Goal: Information Seeking & Learning: Learn about a topic

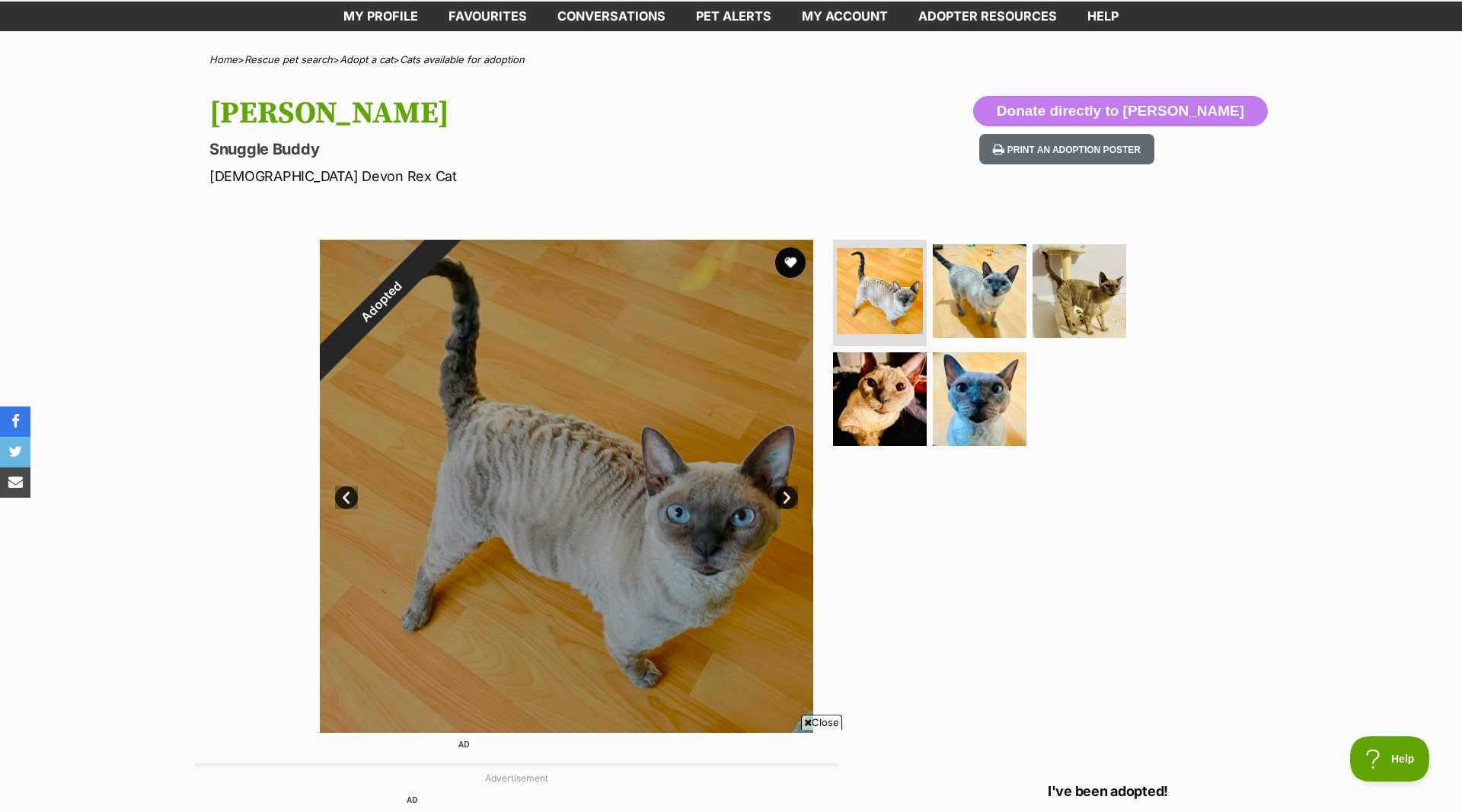
scroll to position [78, 0]
click at [785, 502] on link "Next" at bounding box center [786, 497] width 23 height 23
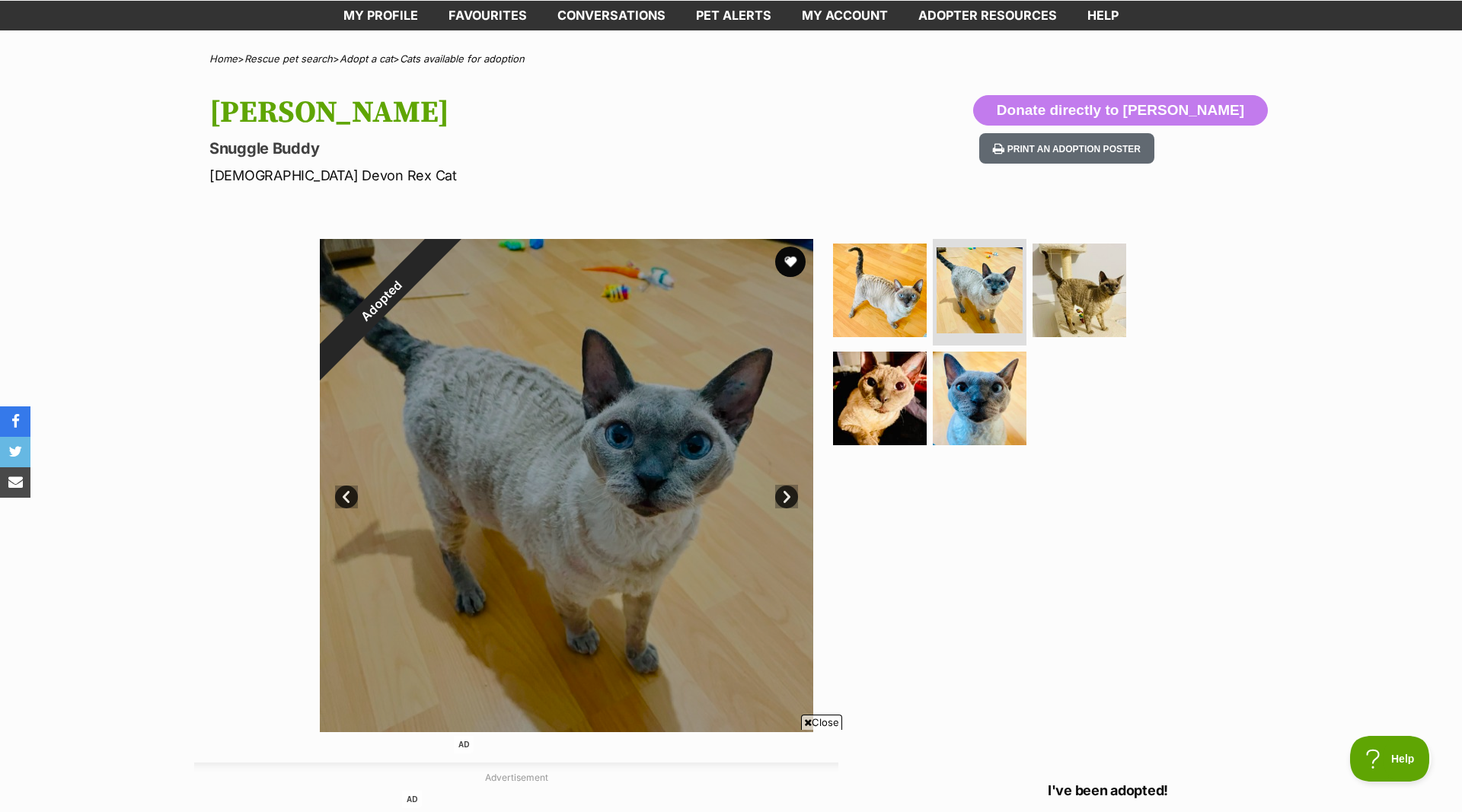
click at [785, 500] on link "Next" at bounding box center [786, 497] width 23 height 23
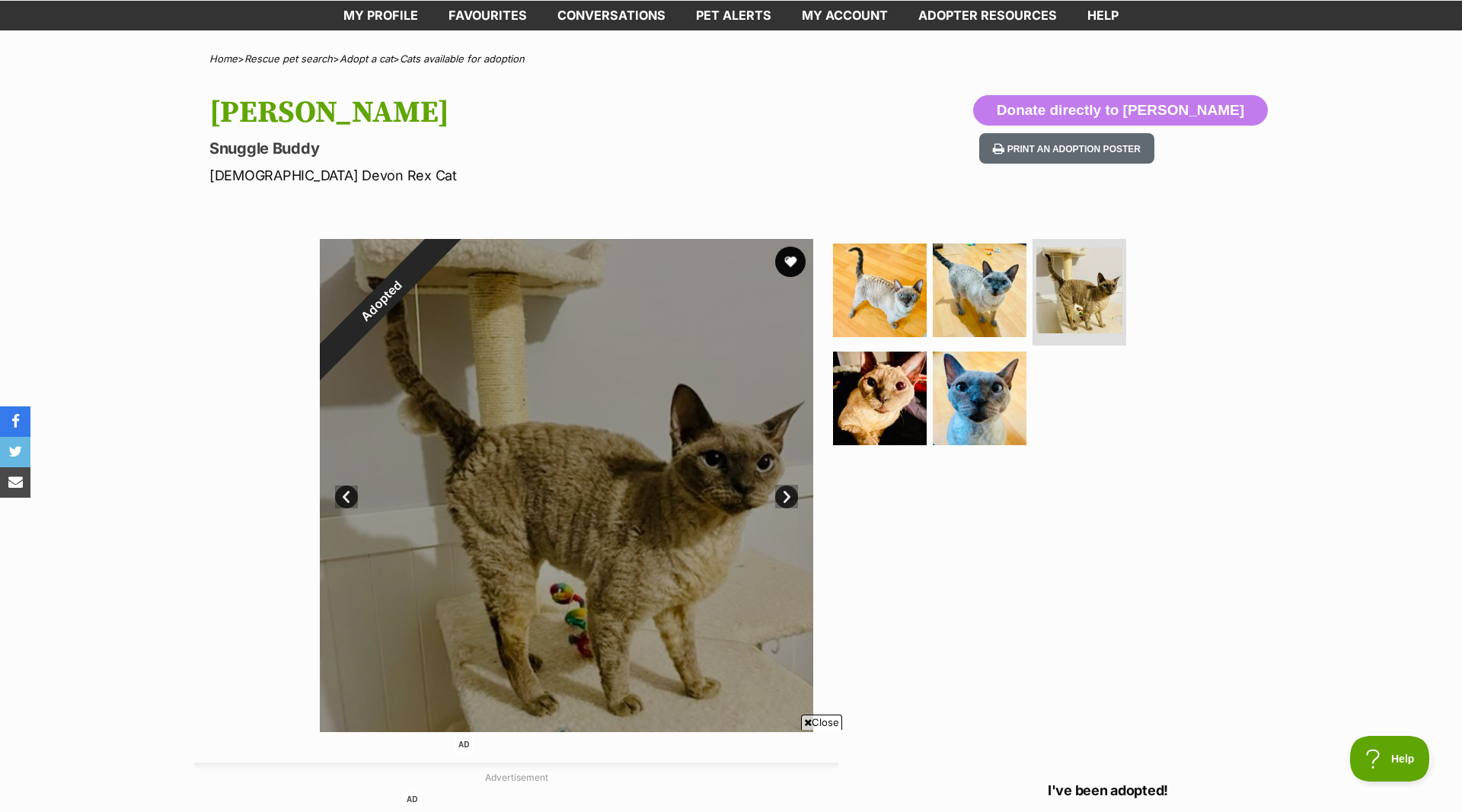
click at [785, 497] on link "Next" at bounding box center [786, 497] width 23 height 23
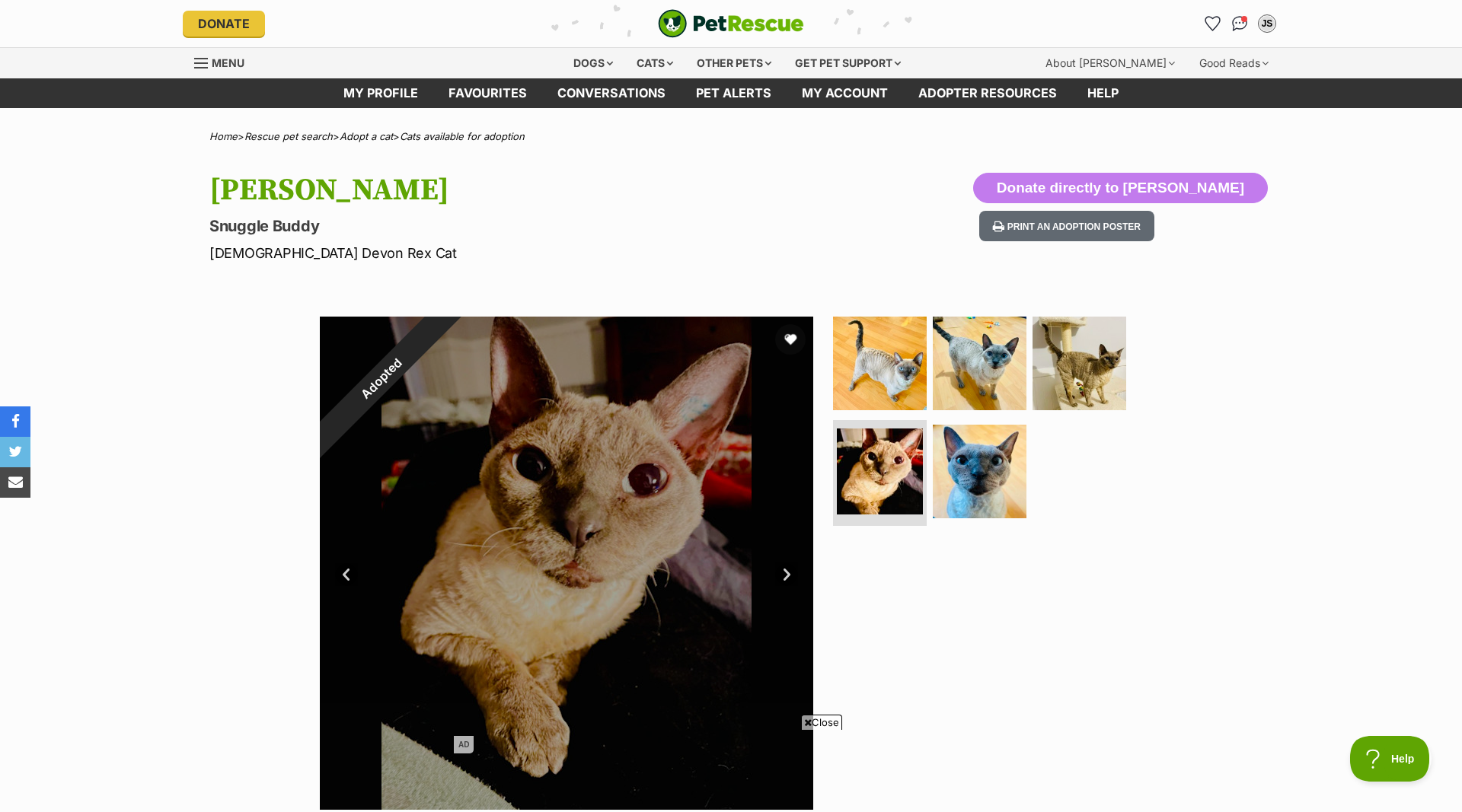
scroll to position [466, 0]
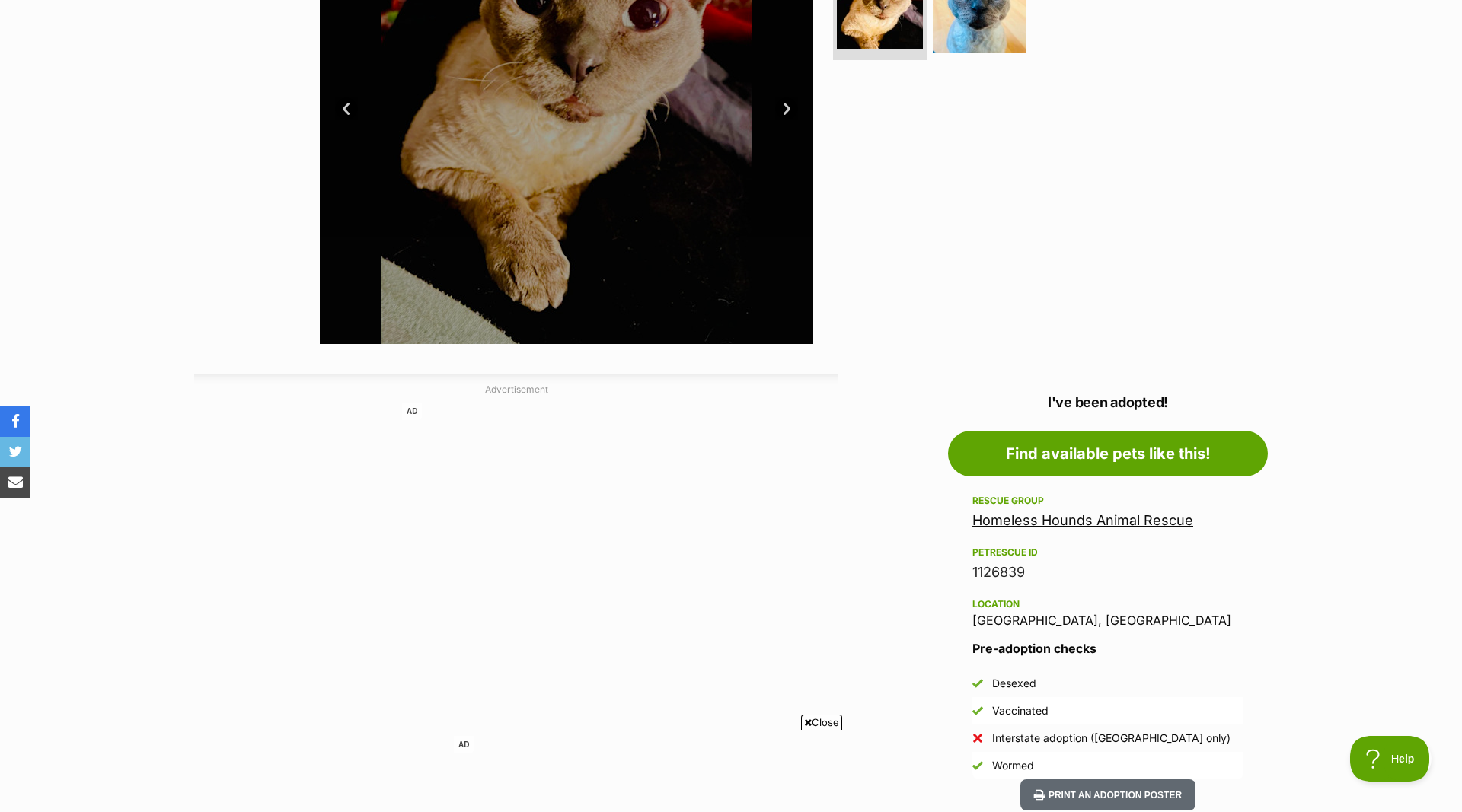
click at [1126, 523] on link "Homeless Hounds Animal Rescue" at bounding box center [1083, 520] width 221 height 16
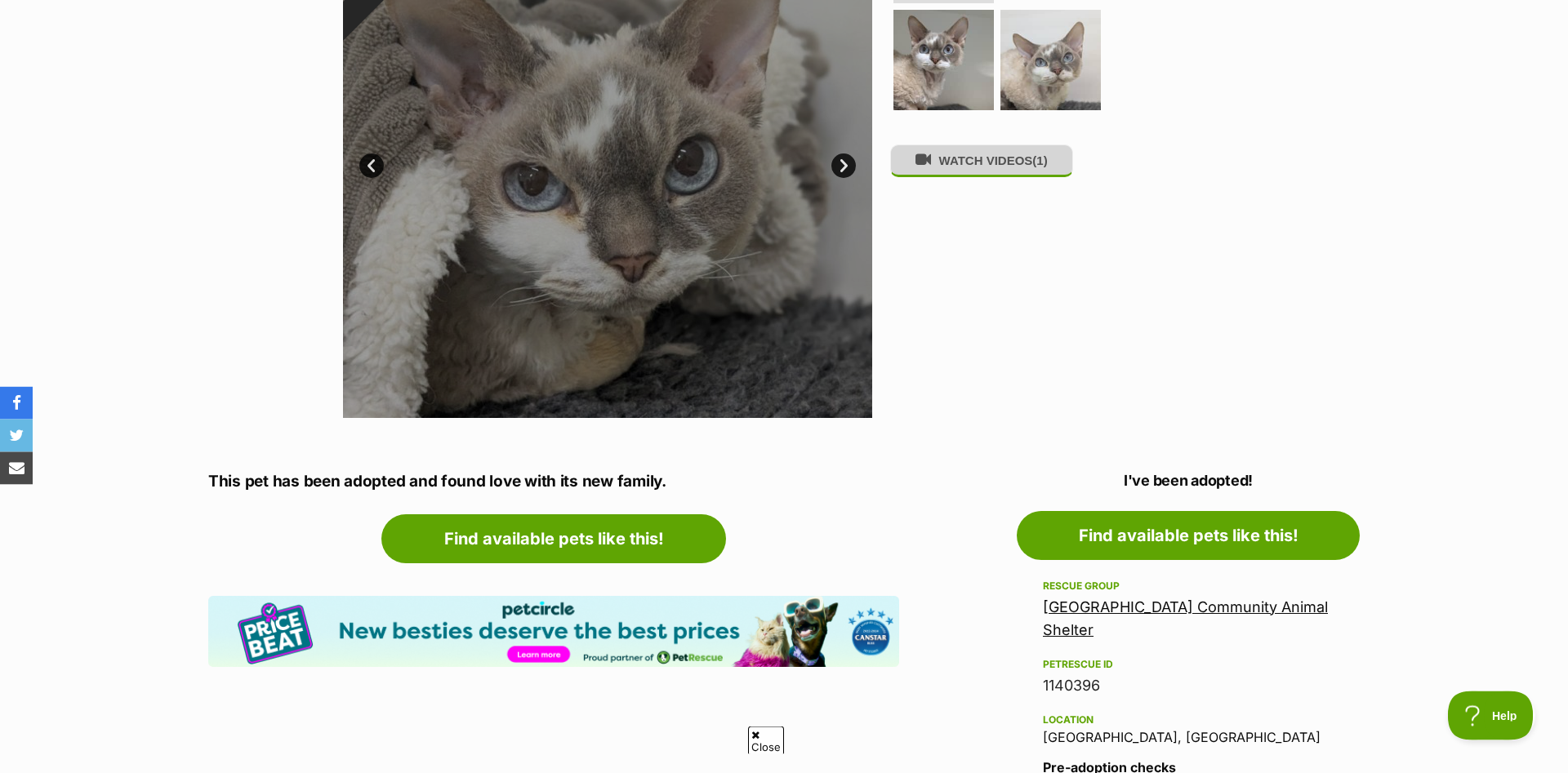
scroll to position [333, 0]
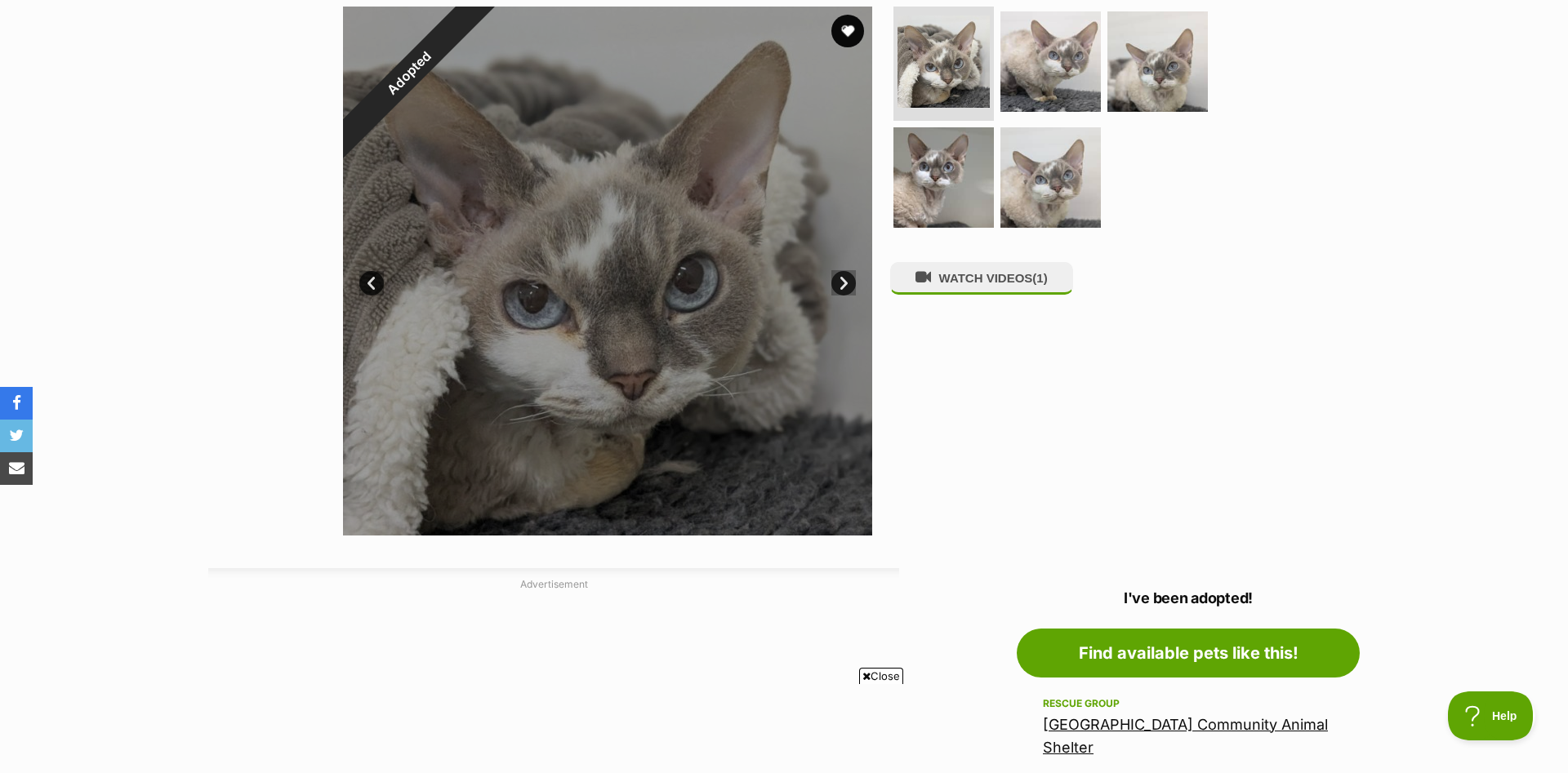
click at [838, 277] on link "Next" at bounding box center [843, 282] width 24 height 24
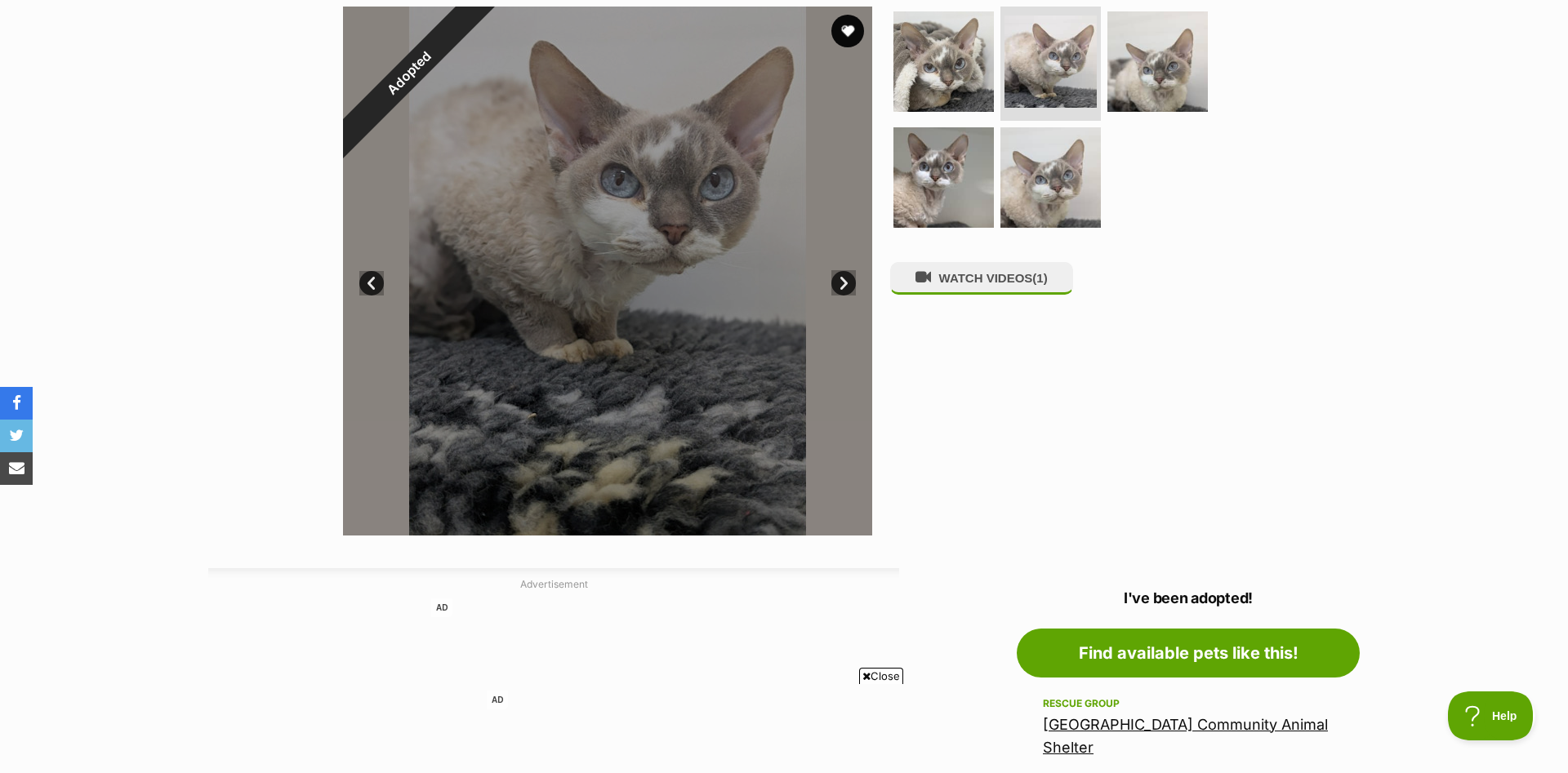
click at [838, 277] on link "Next" at bounding box center [843, 282] width 24 height 24
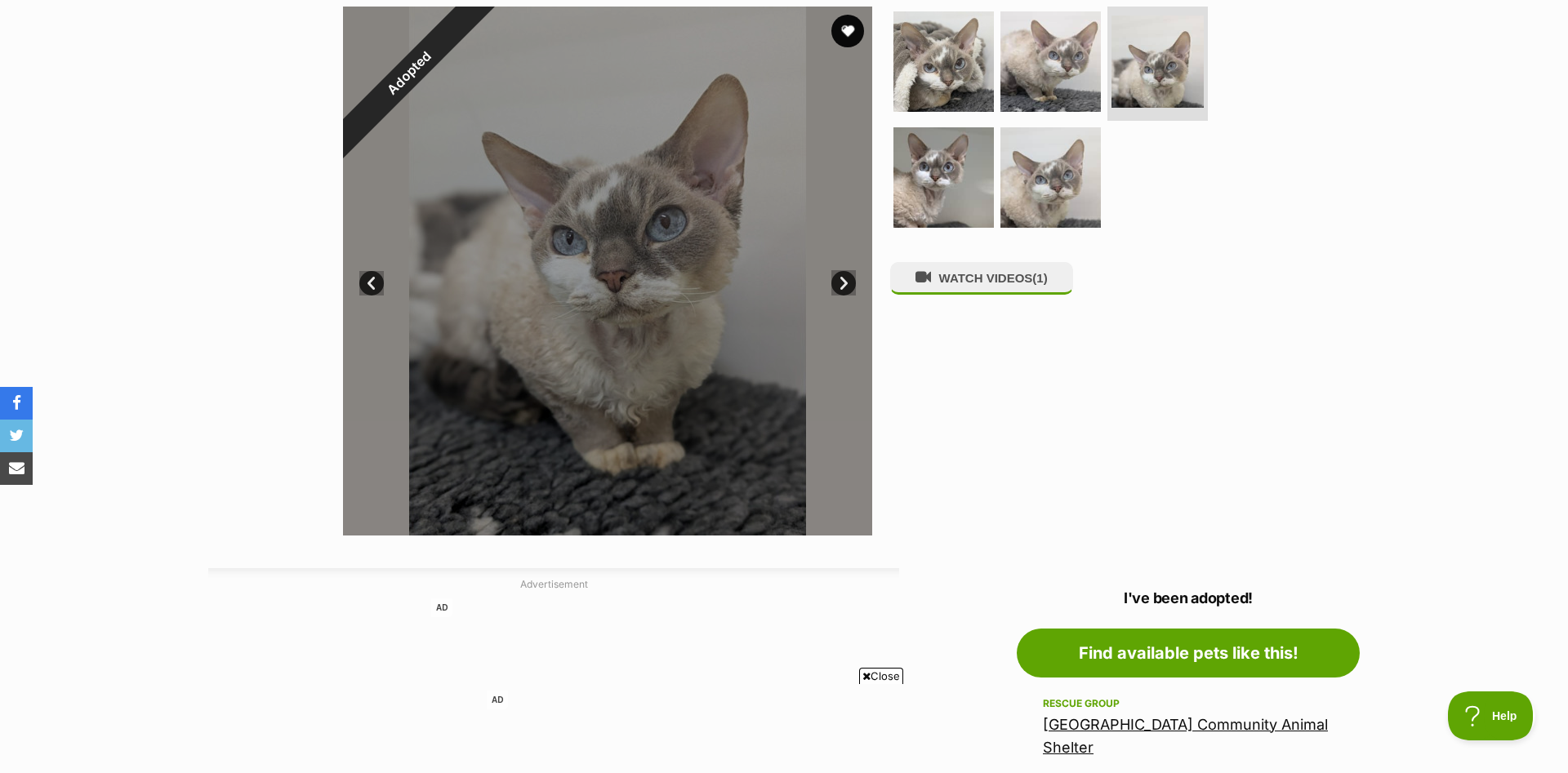
click at [838, 277] on link "Next" at bounding box center [843, 282] width 24 height 24
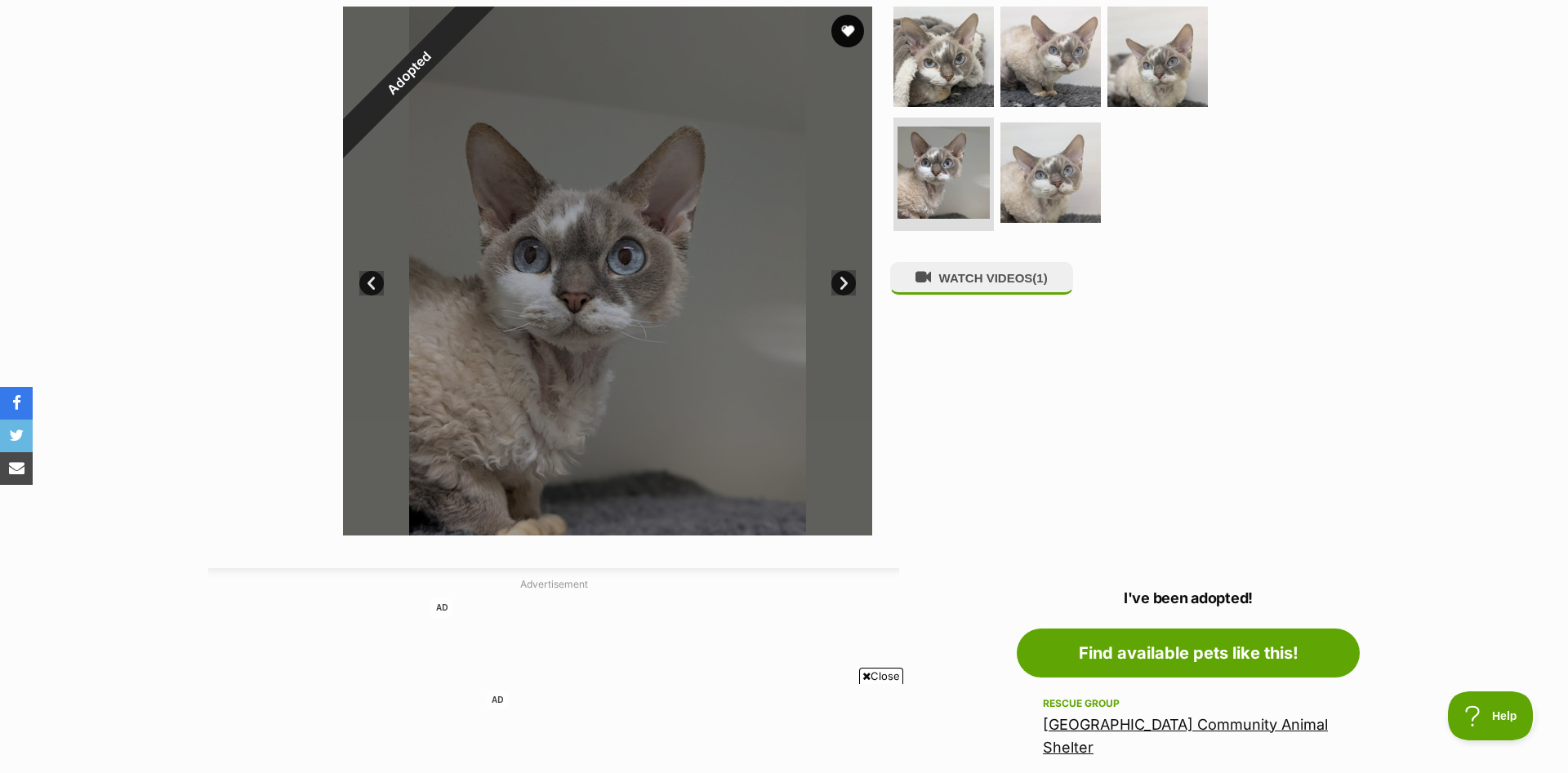
click at [838, 277] on link "Next" at bounding box center [843, 282] width 24 height 24
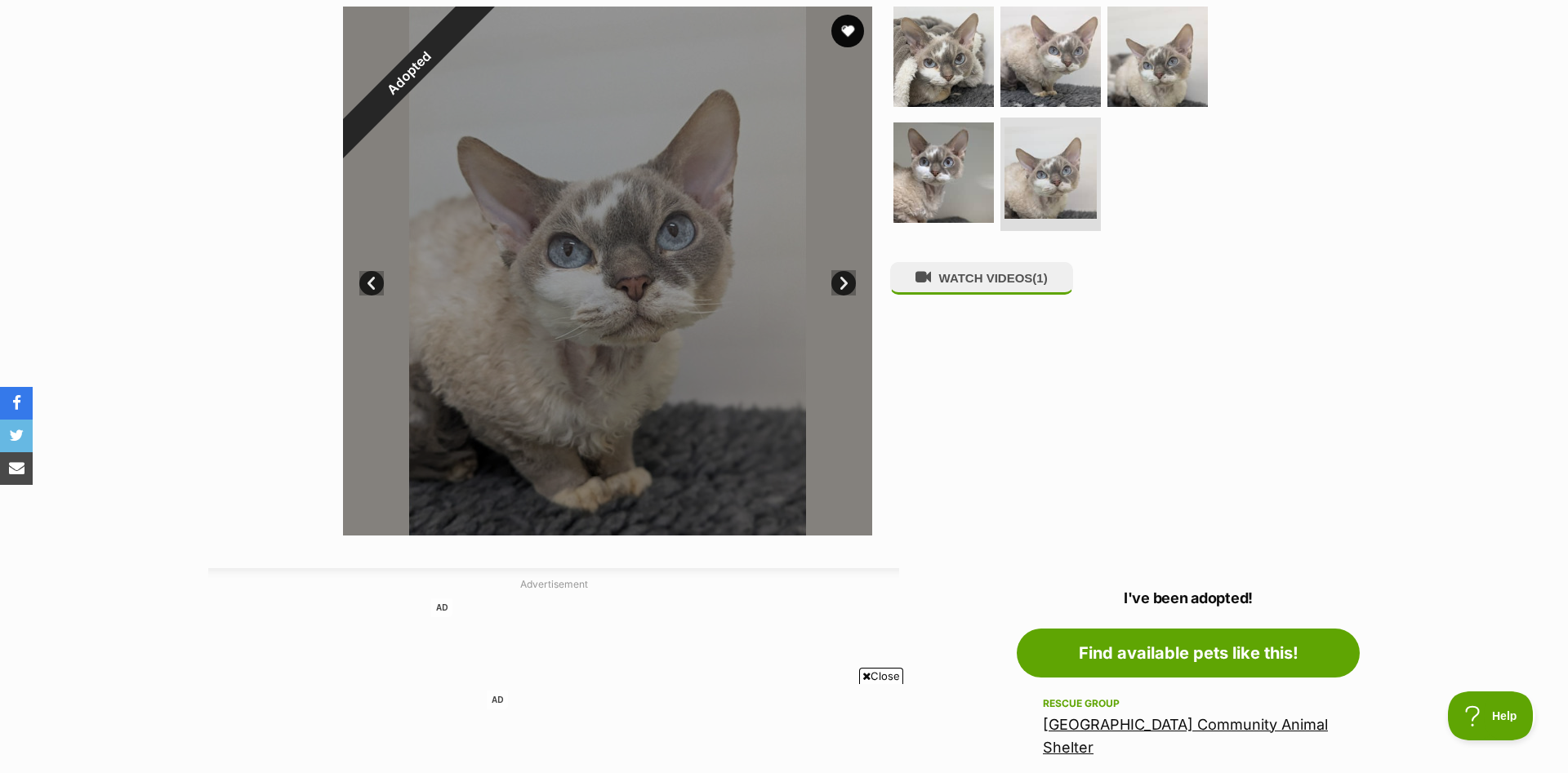
click at [838, 277] on link "Next" at bounding box center [843, 282] width 24 height 24
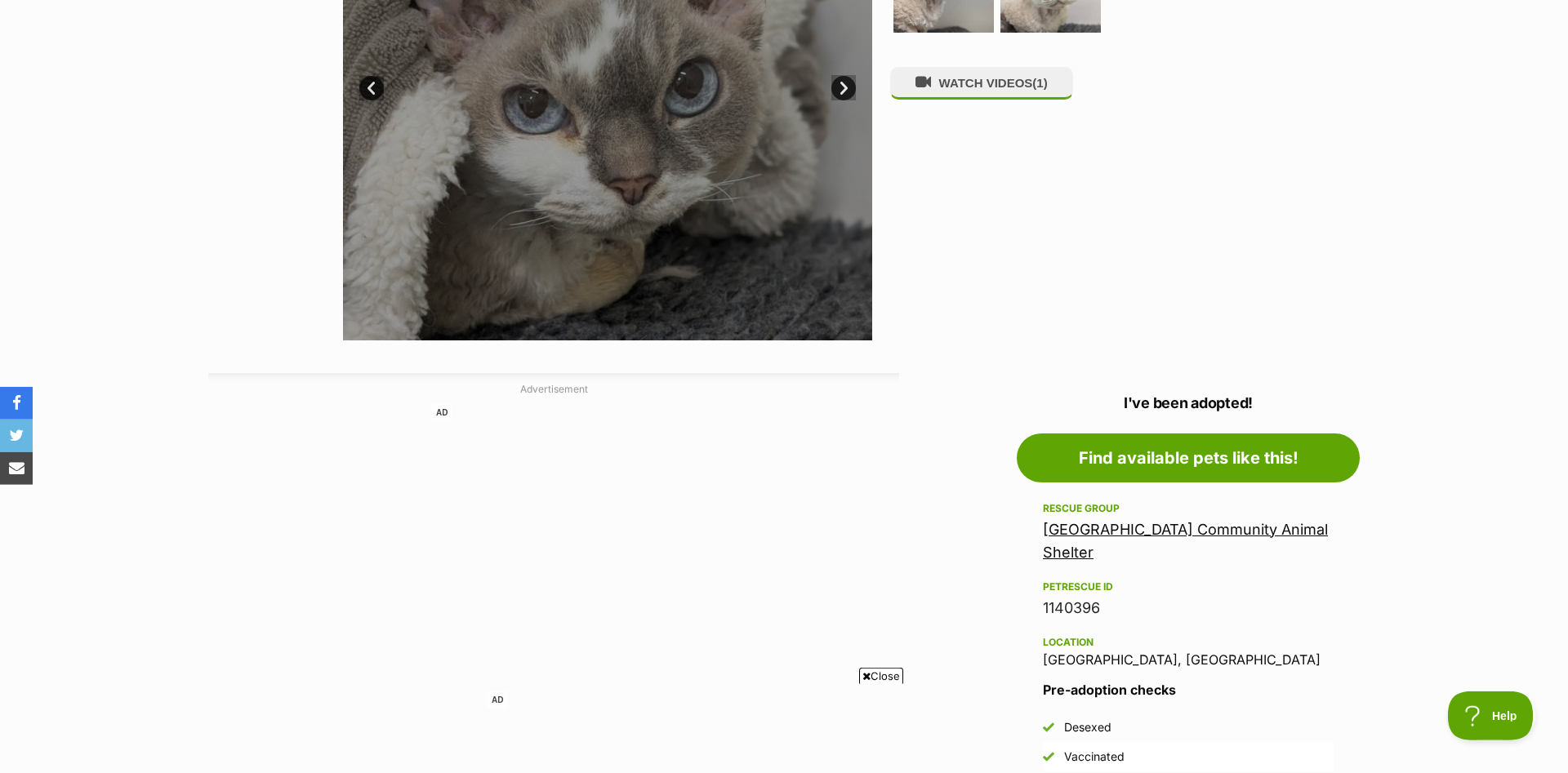
scroll to position [582, 0]
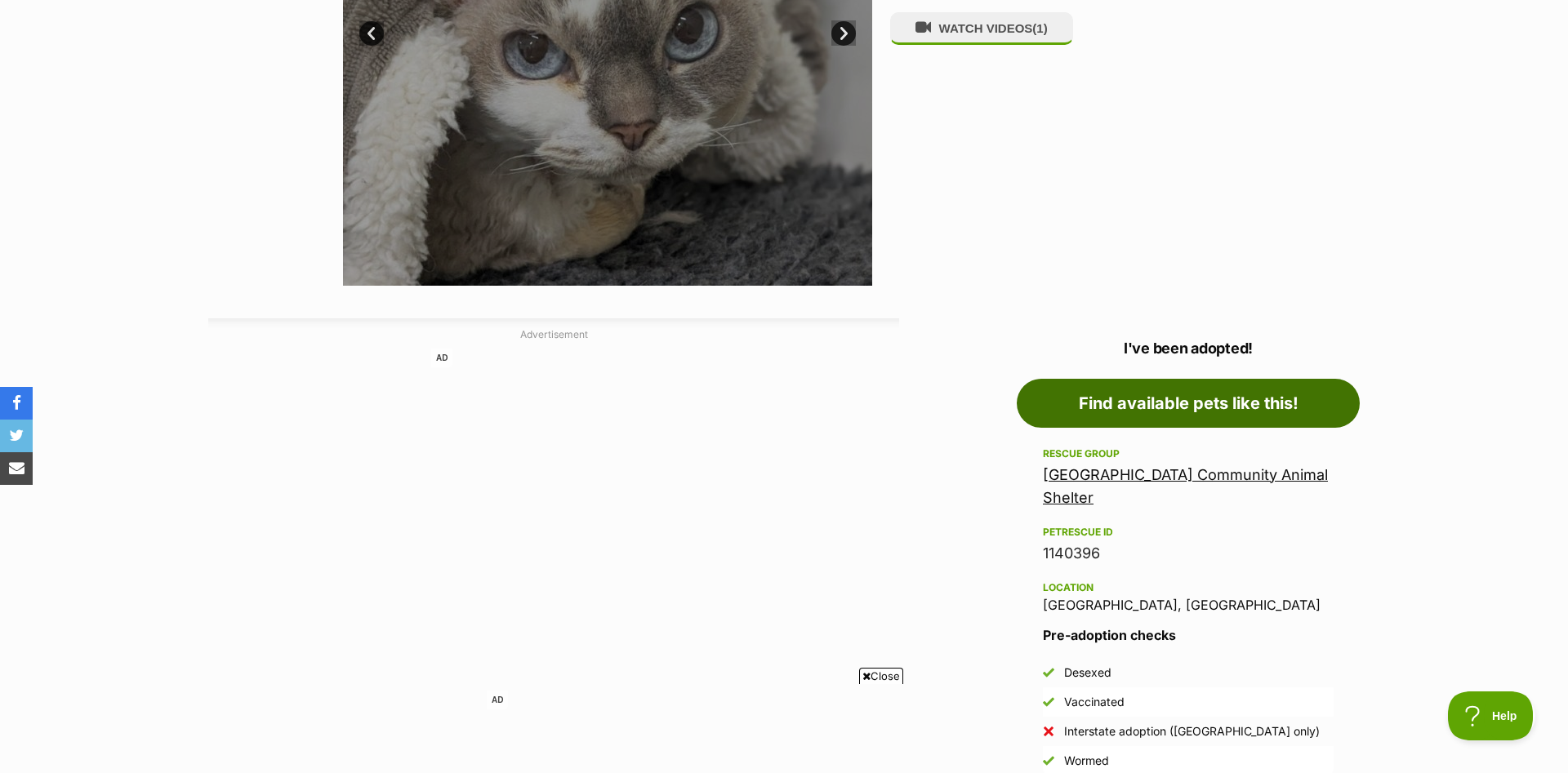
click at [1174, 393] on link "Find available pets like this!" at bounding box center [1188, 403] width 343 height 49
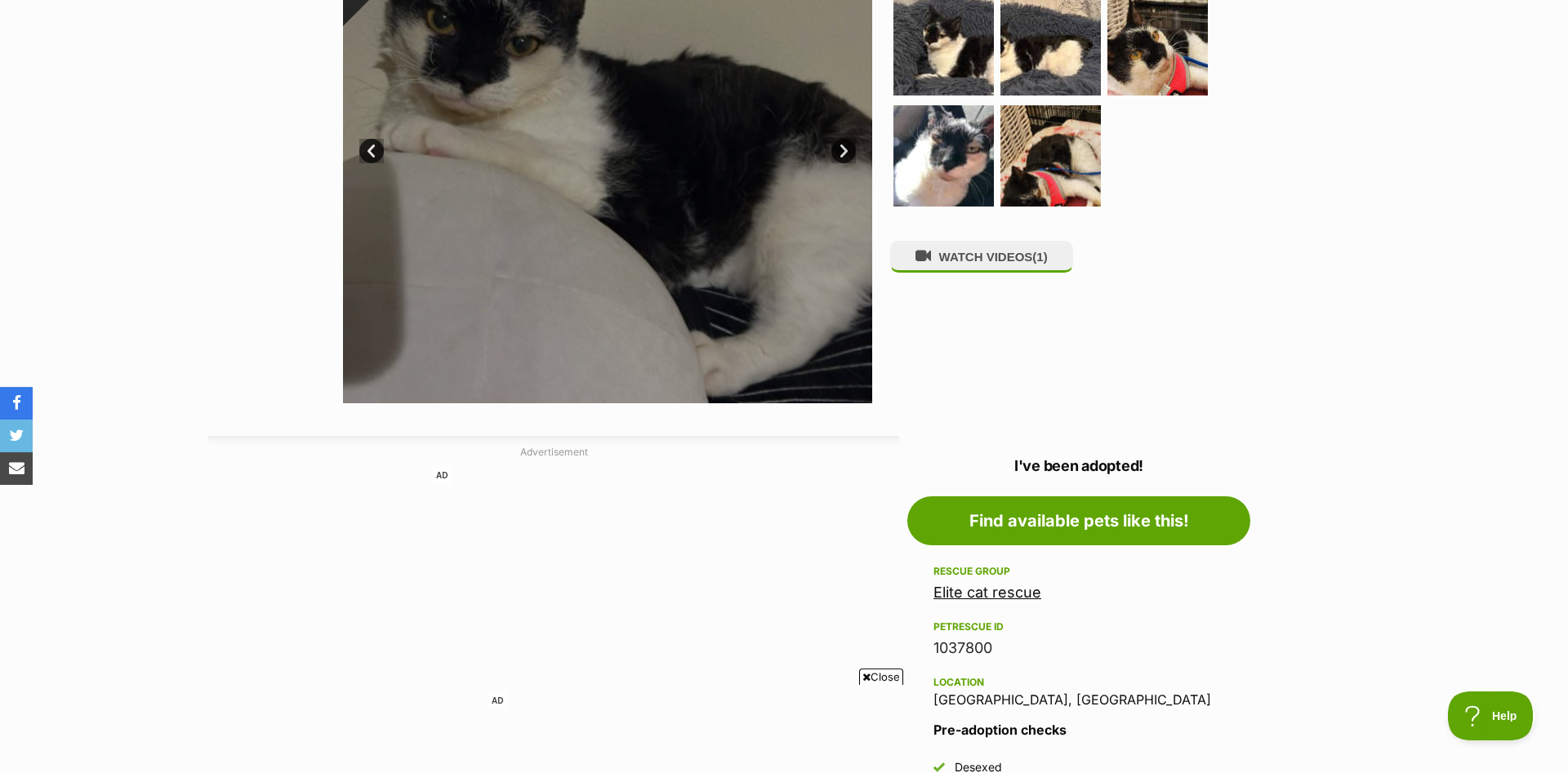
scroll to position [333, 0]
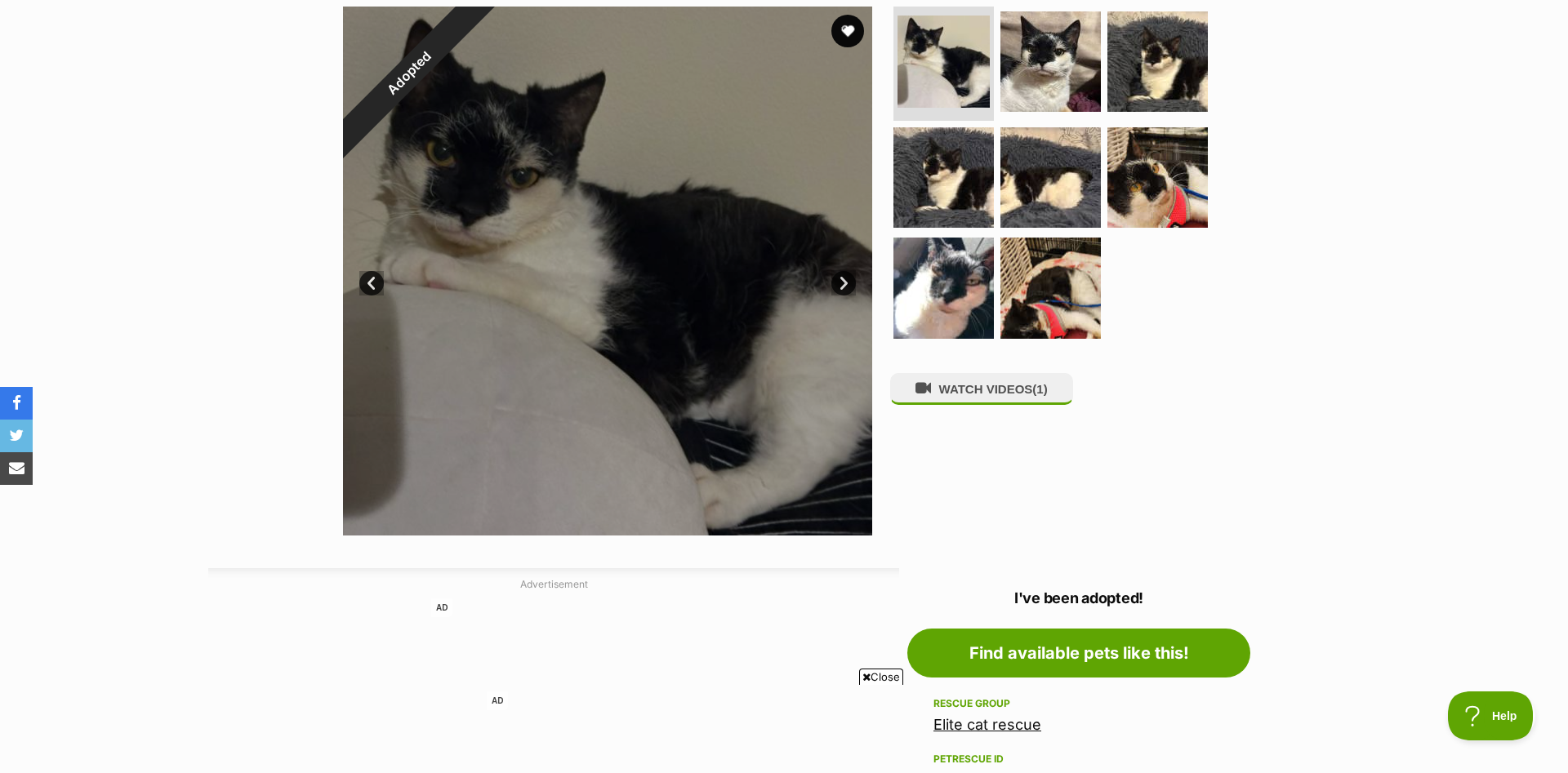
click at [843, 281] on link "Next" at bounding box center [843, 282] width 24 height 24
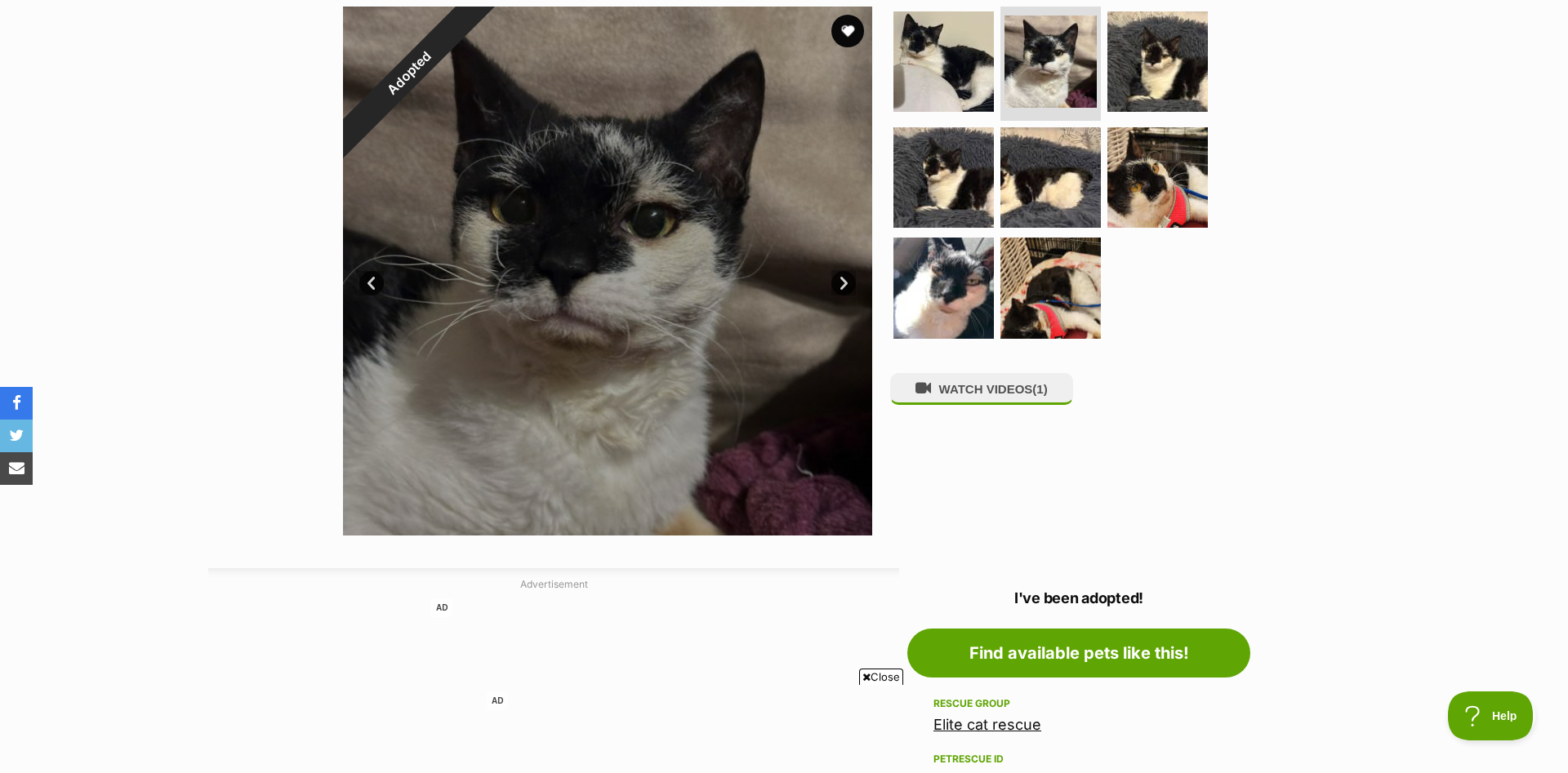
click at [843, 280] on link "Next" at bounding box center [843, 282] width 24 height 24
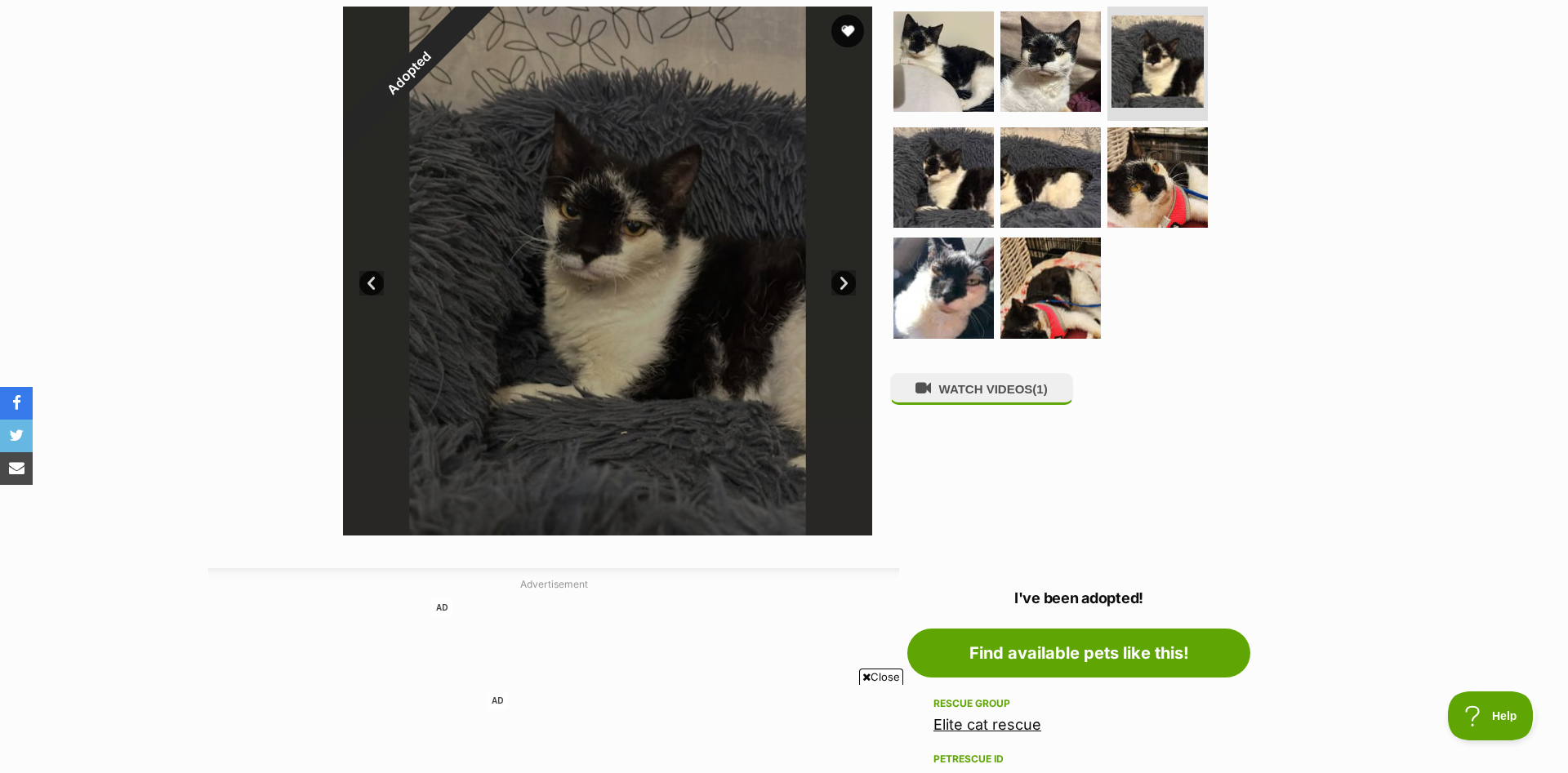
click at [843, 279] on link "Next" at bounding box center [843, 282] width 24 height 24
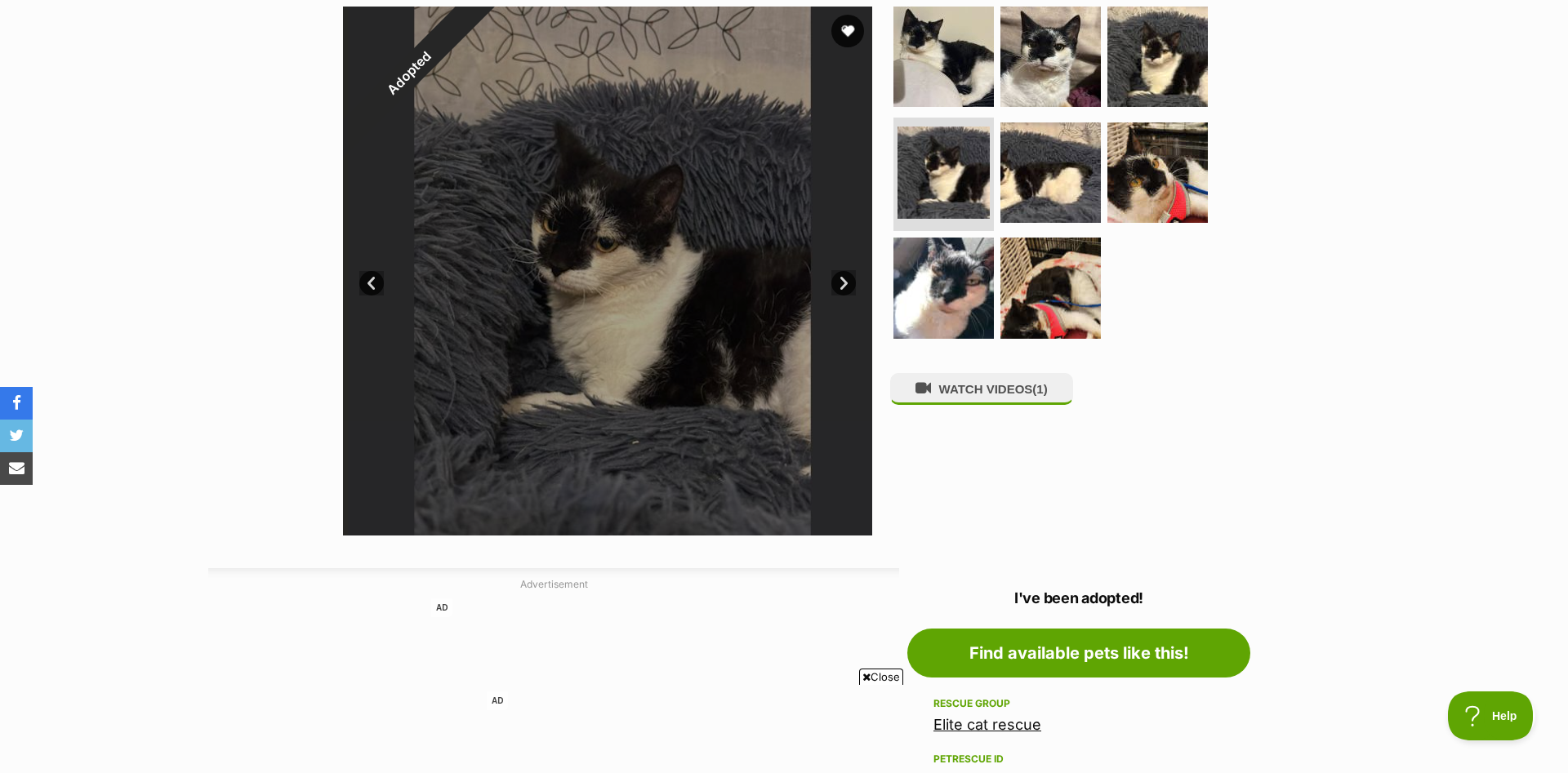
click at [843, 278] on link "Next" at bounding box center [843, 282] width 24 height 24
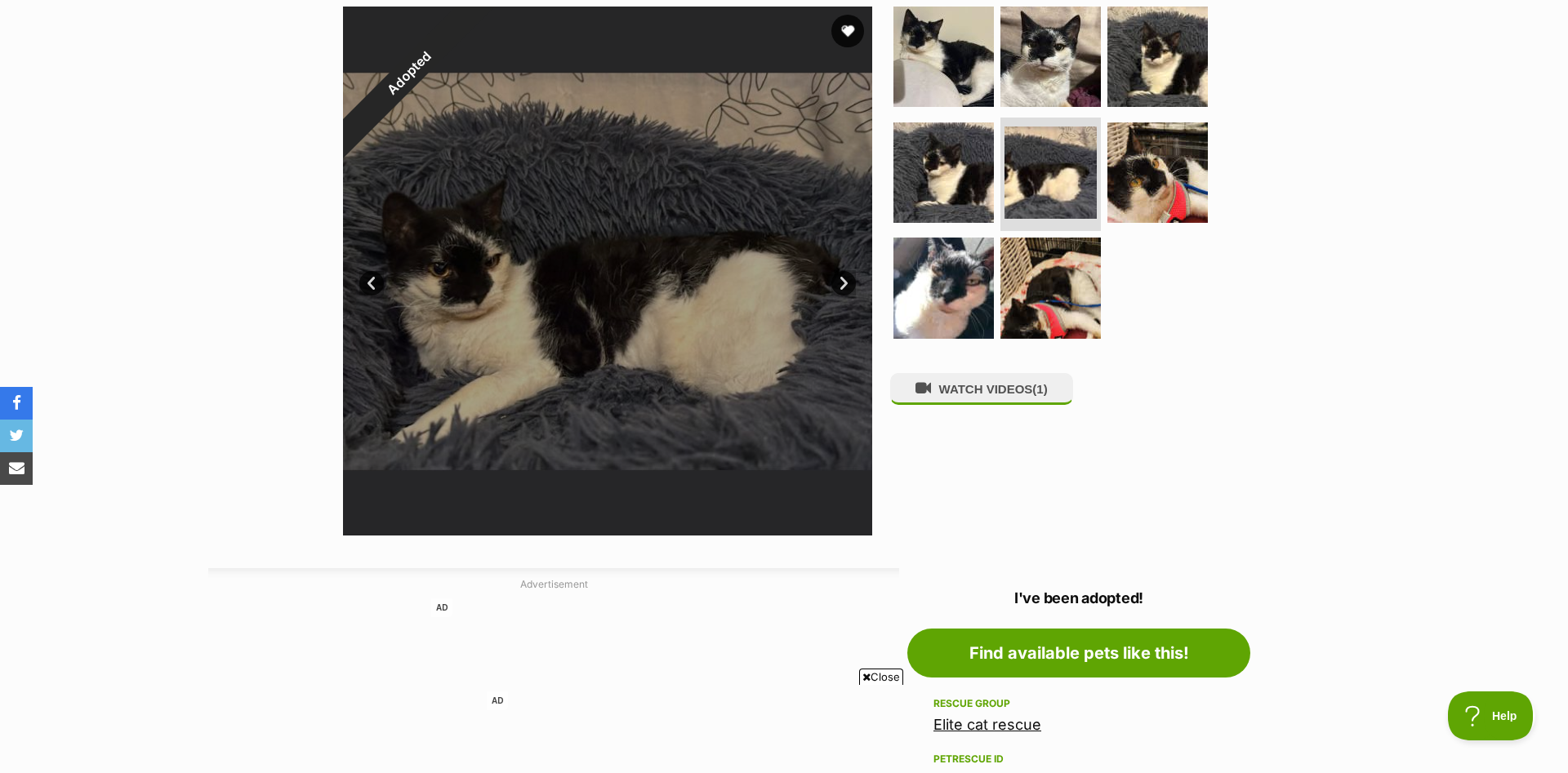
click at [843, 278] on link "Next" at bounding box center [843, 282] width 24 height 24
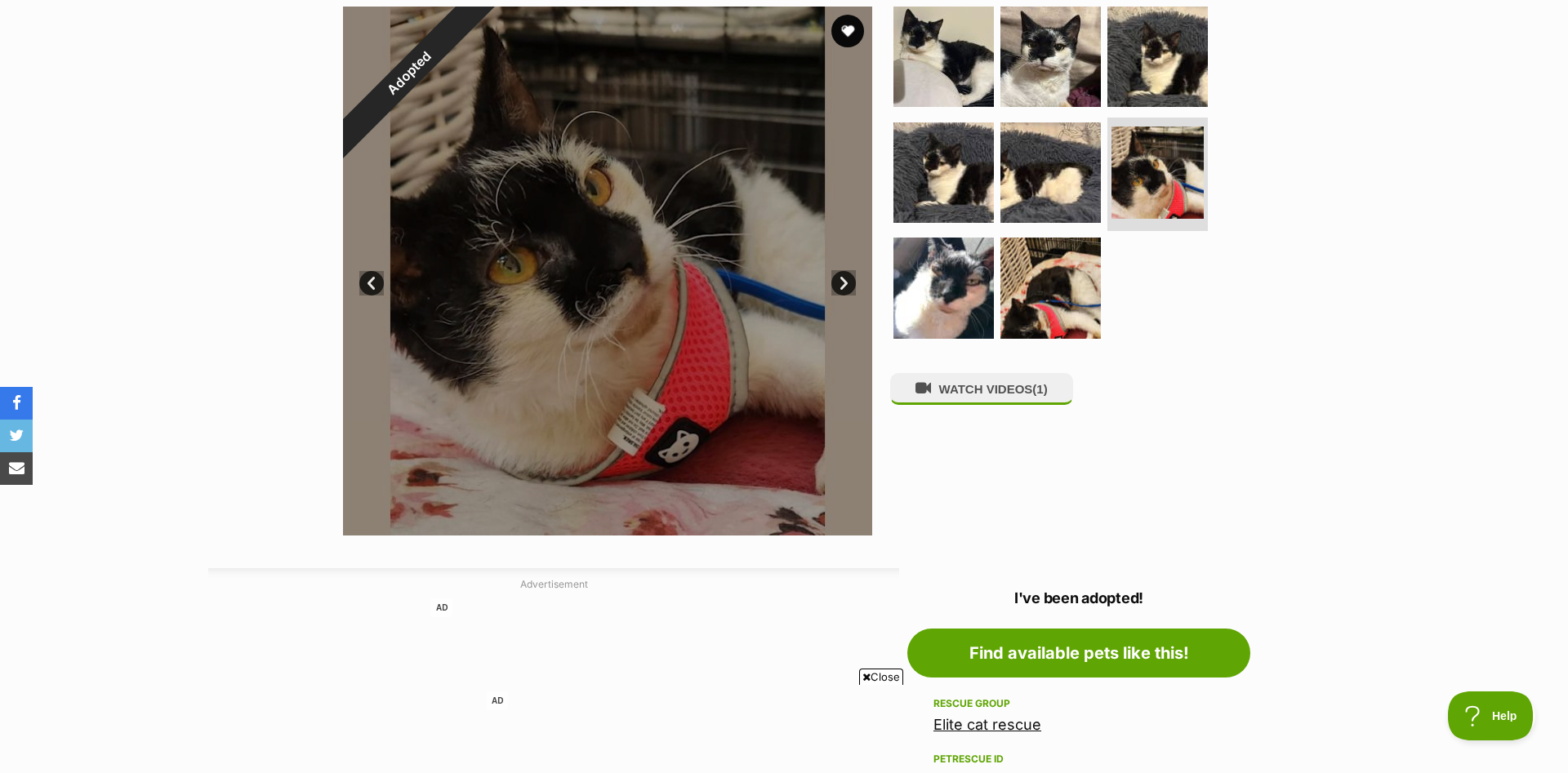
click at [843, 278] on link "Next" at bounding box center [843, 282] width 24 height 24
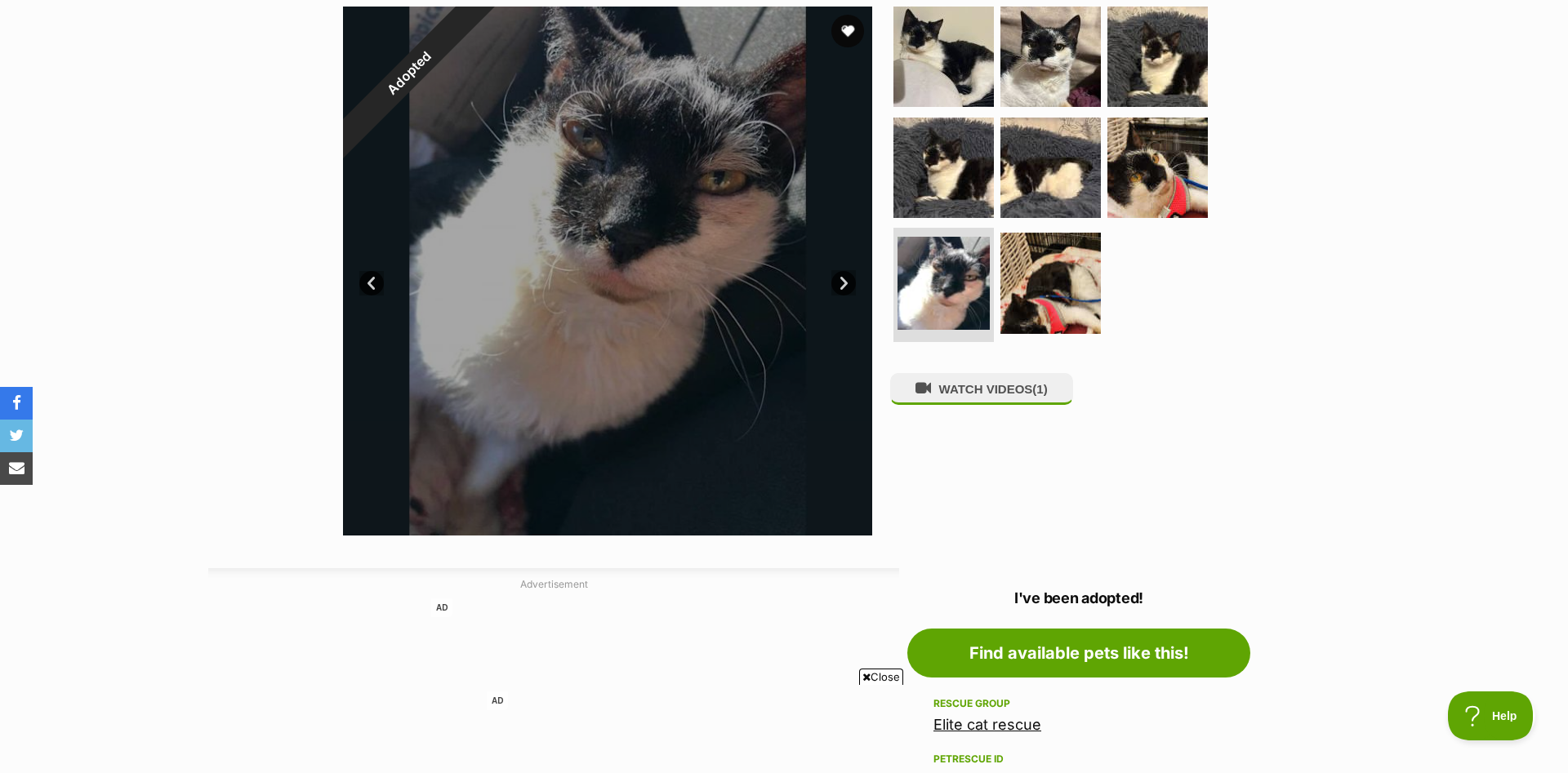
click at [843, 278] on link "Next" at bounding box center [843, 282] width 24 height 24
